Goal: Find specific page/section: Find specific page/section

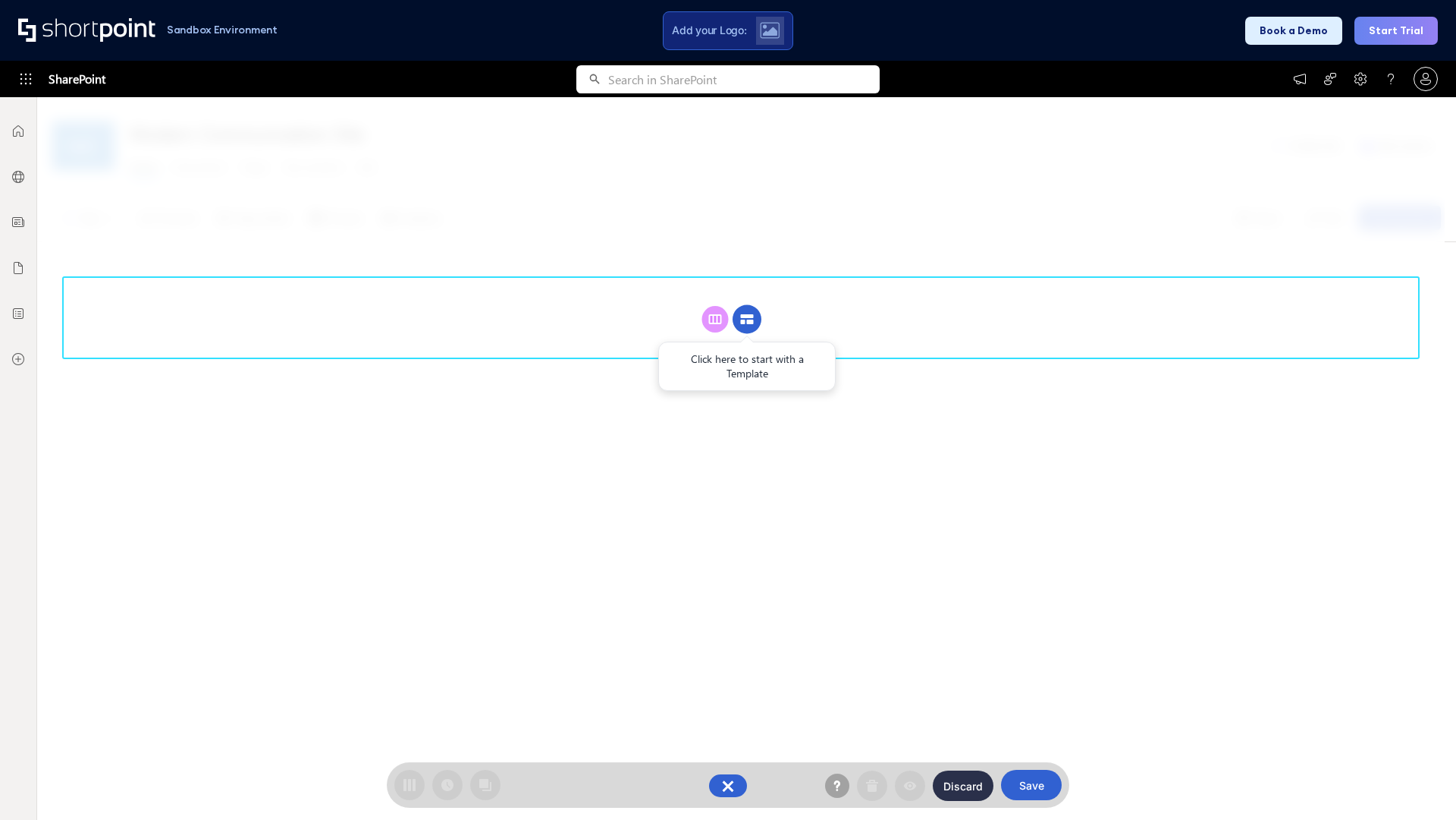
click at [747, 318] on circle at bounding box center [746, 319] width 29 height 29
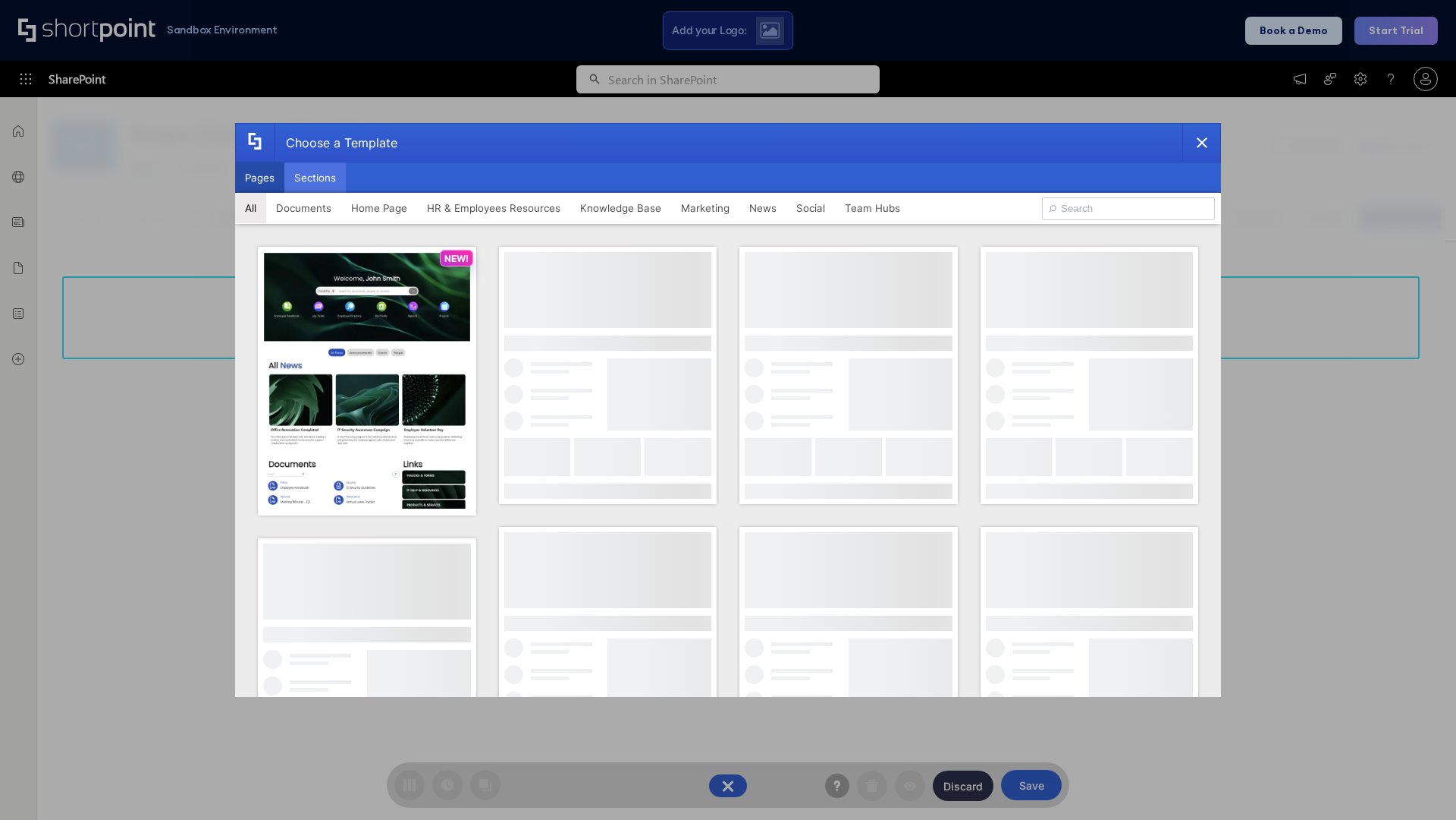
click at [315, 178] on button "Sections" at bounding box center [315, 178] width 61 height 31
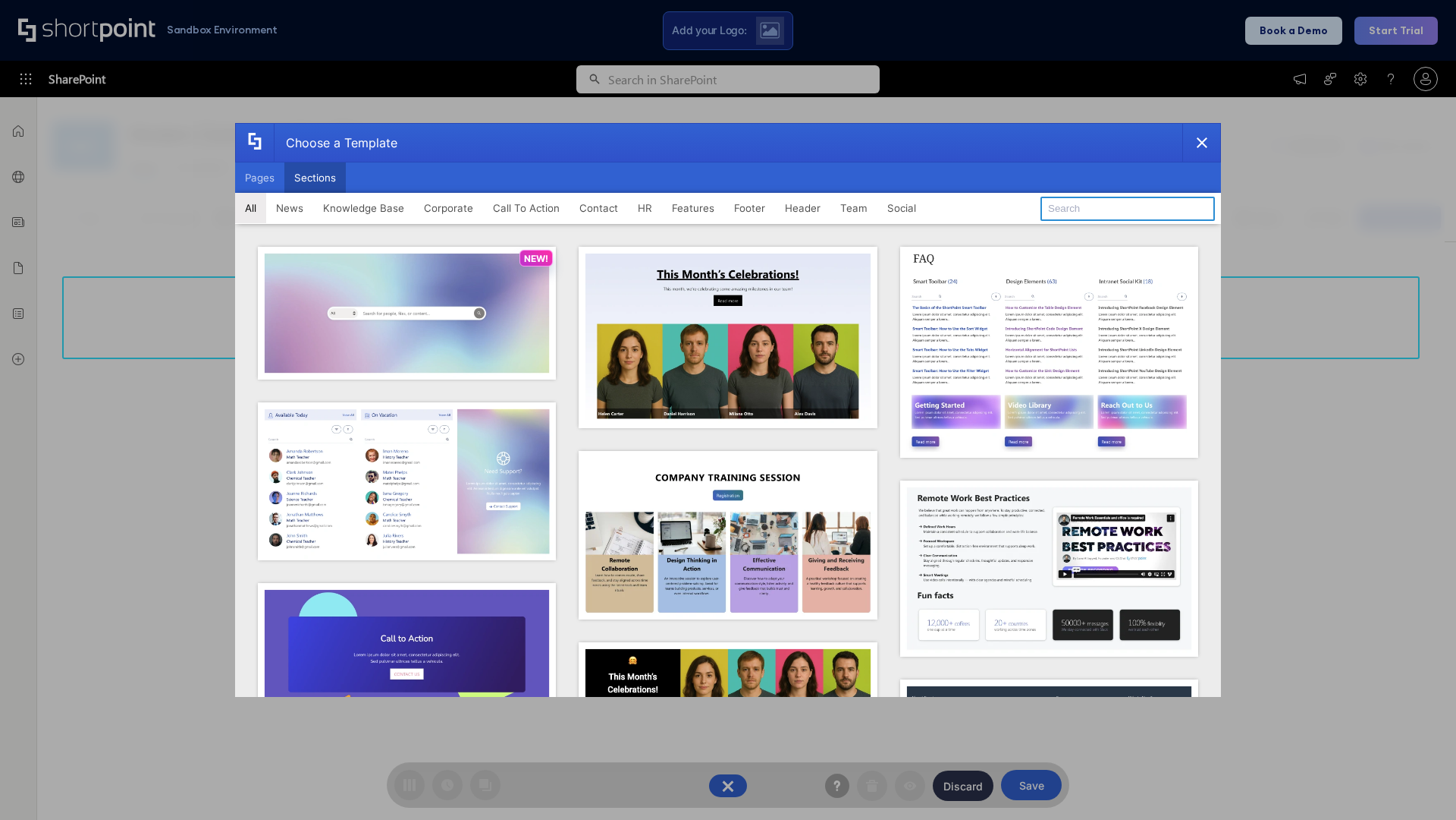
type input "Healthcare Events"
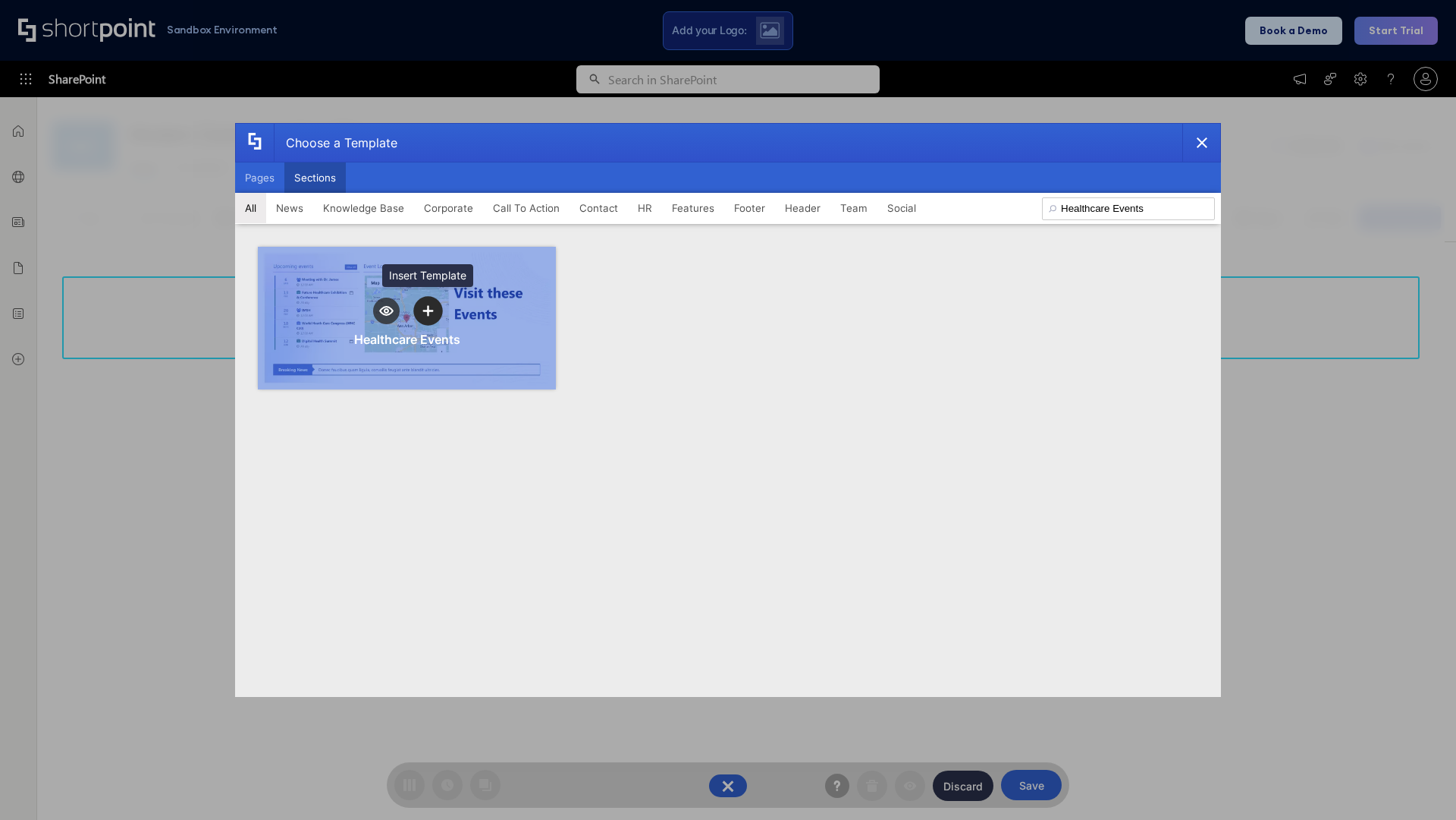
click at [427, 311] on icon "template selector" at bounding box center [428, 311] width 11 height 11
